Goal: Information Seeking & Learning: Learn about a topic

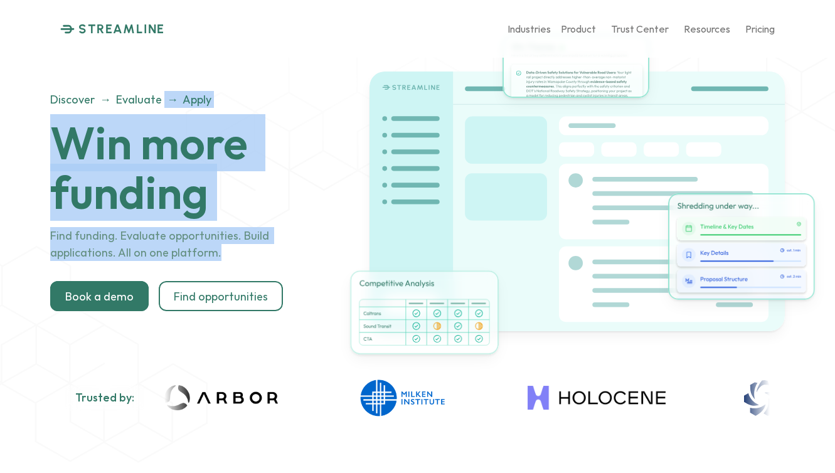
drag, startPoint x: 160, startPoint y: 95, endPoint x: 213, endPoint y: 260, distance: 173.2
click at [213, 260] on header "Discover → Evaluate → Apply Win more funding Find funding. Evaluate opportuniti…" at bounding box center [207, 201] width 314 height 220
click at [213, 260] on p "Find funding. Evaluate opportunities. Build applications. All on one platform." at bounding box center [191, 245] width 283 height 34
drag, startPoint x: 208, startPoint y: 260, endPoint x: 154, endPoint y: 94, distance: 174.2
click at [154, 94] on header "Discover → Evaluate → Apply Win more funding Find funding. Evaluate opportuniti…" at bounding box center [207, 201] width 314 height 220
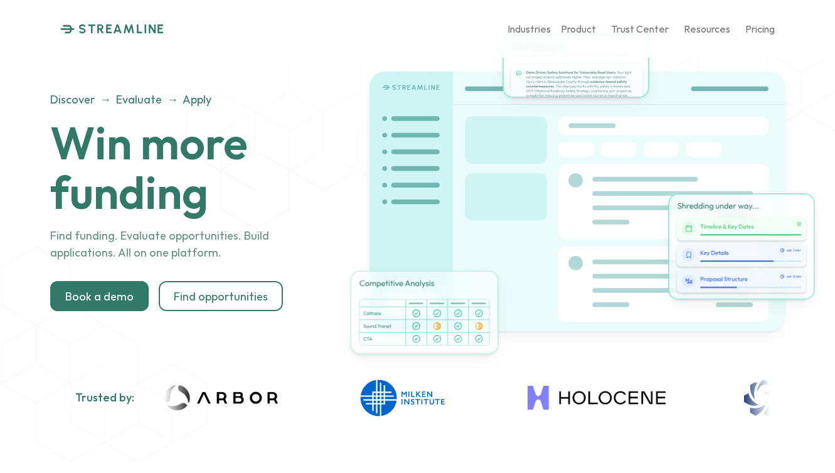
click at [619, 44] on div "STREAMLINE Industries Product Trust Center Resources Pricing" at bounding box center [417, 29] width 835 height 58
click at [776, 25] on div "STREAMLINE Industries Product Trust Center Resources Pricing" at bounding box center [417, 29] width 835 height 58
click at [758, 28] on p "Pricing" at bounding box center [759, 29] width 29 height 12
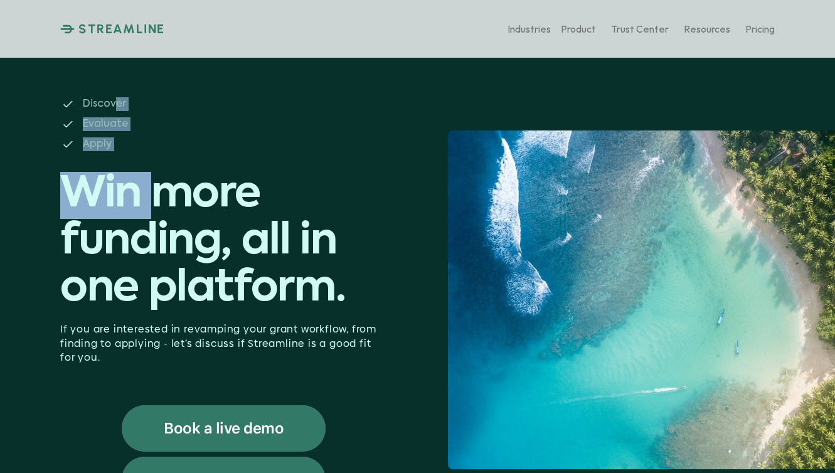
drag, startPoint x: 113, startPoint y: 100, endPoint x: 159, endPoint y: 203, distance: 112.6
click at [159, 203] on div "Discover Evaluate Apply Win more funding, all in one platform." at bounding box center [223, 205] width 327 height 216
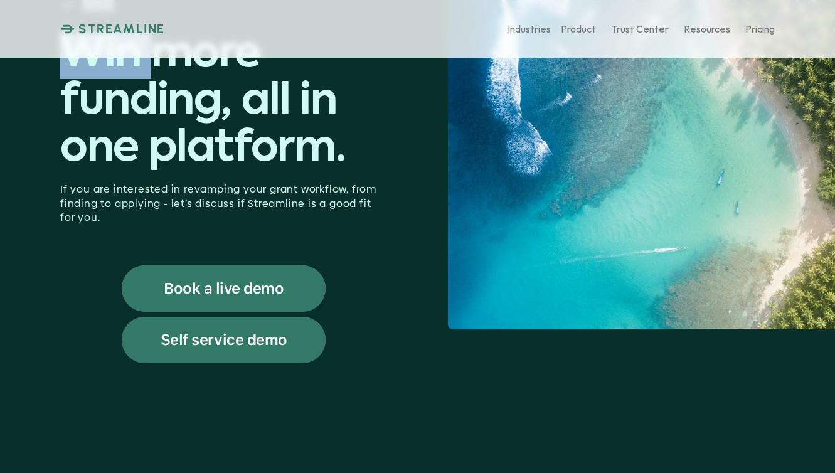
scroll to position [272, 0]
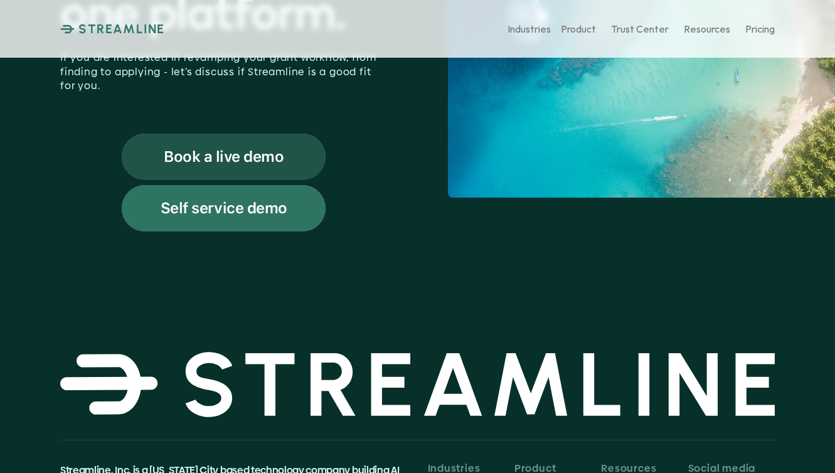
click at [171, 208] on p "Self service demo" at bounding box center [224, 208] width 127 height 16
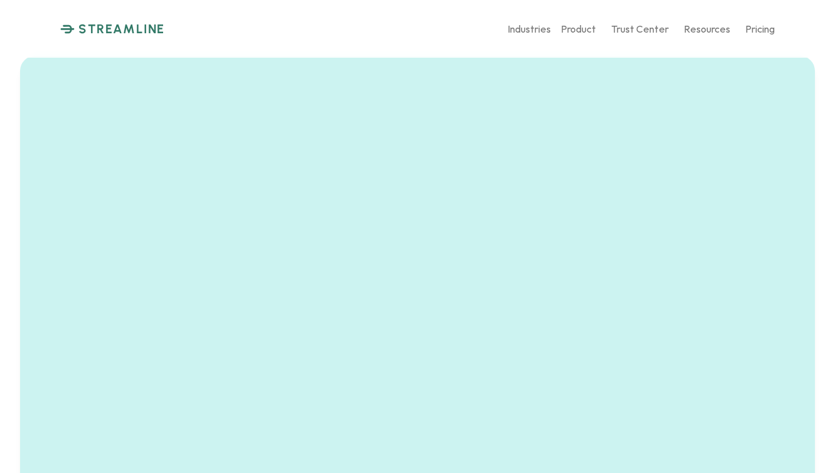
scroll to position [666, 0]
